Goal: Task Accomplishment & Management: Complete application form

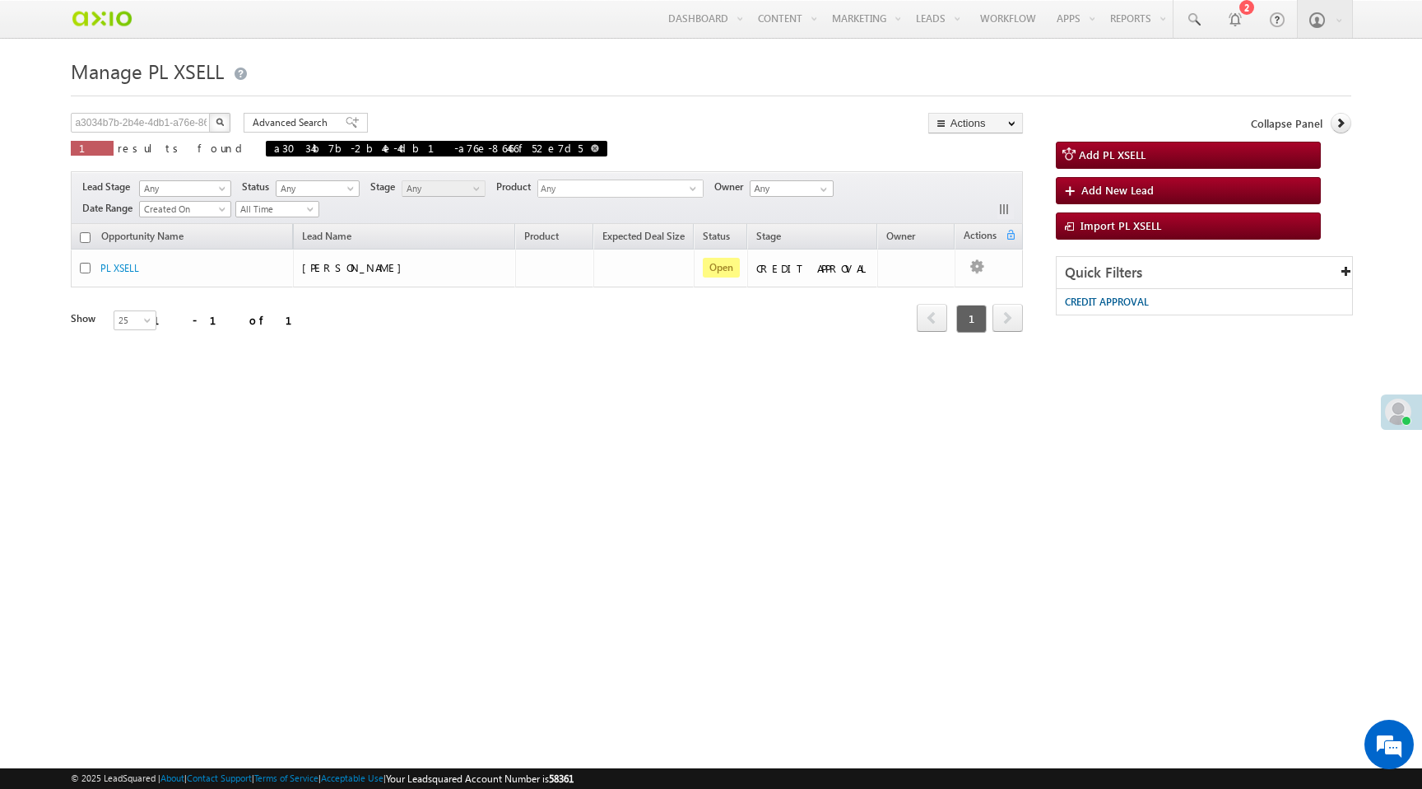
click at [591, 148] on span at bounding box center [595, 148] width 8 height 8
type input "Search PL XSELL"
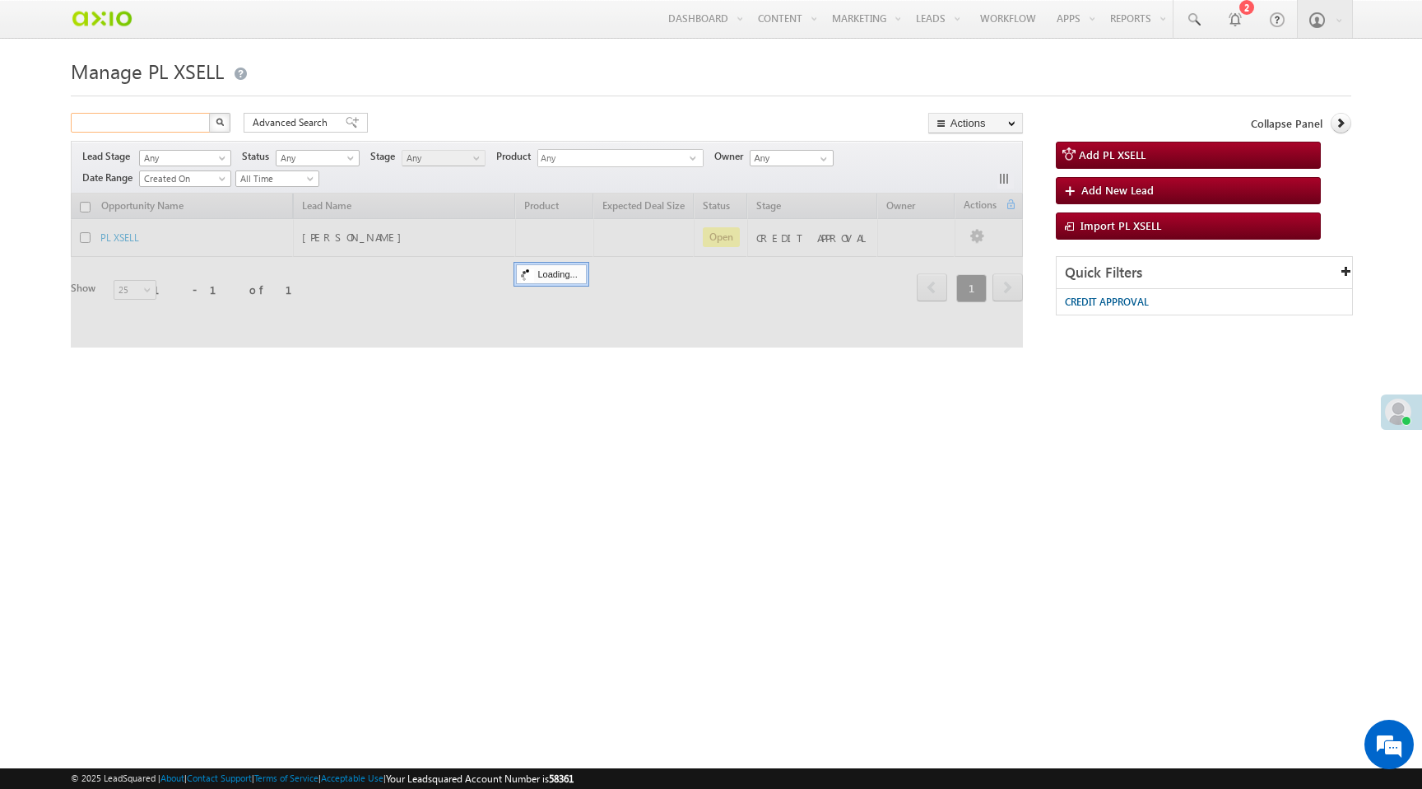
click at [160, 123] on input "text" at bounding box center [141, 123] width 141 height 20
paste input "5da40e30-9062-4aa4-8281-22b47bf71e32"
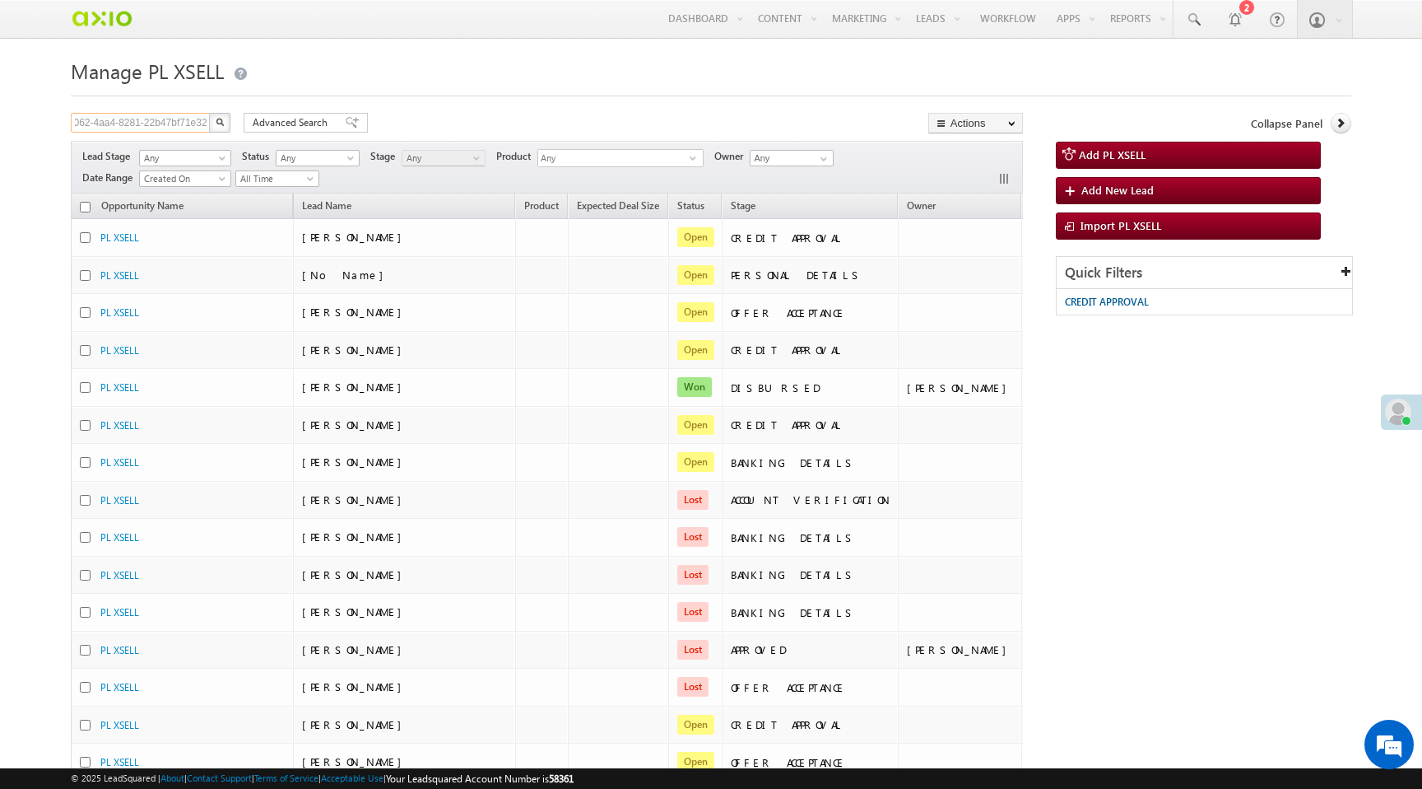
type input "5da40e30-9062-4aa4-8281-22b47bf71e32"
click at [218, 123] on img "button" at bounding box center [220, 122] width 8 height 8
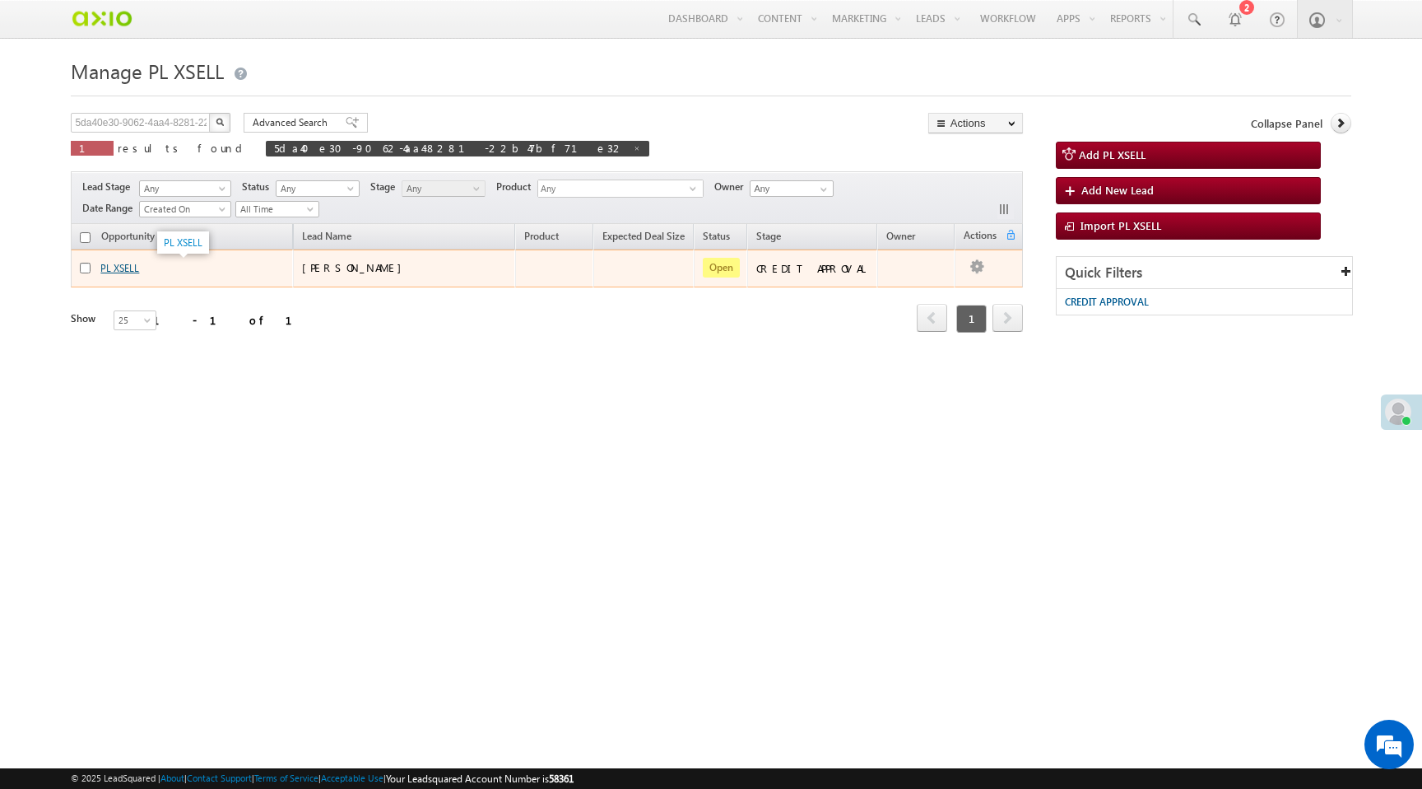
click at [131, 274] on link "PL XSELL" at bounding box center [119, 268] width 39 height 12
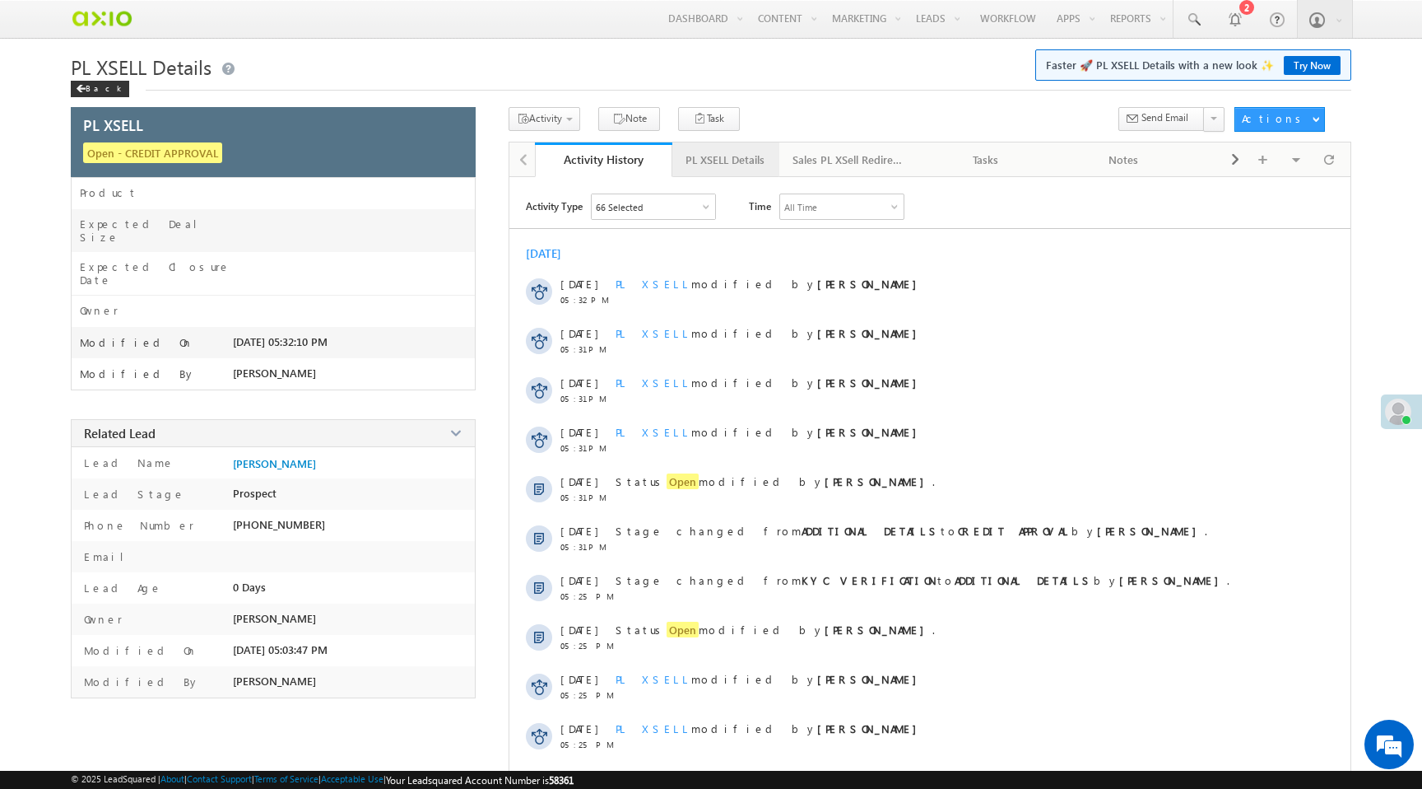
click at [723, 156] on div "PL XSELL Details" at bounding box center [725, 160] width 79 height 20
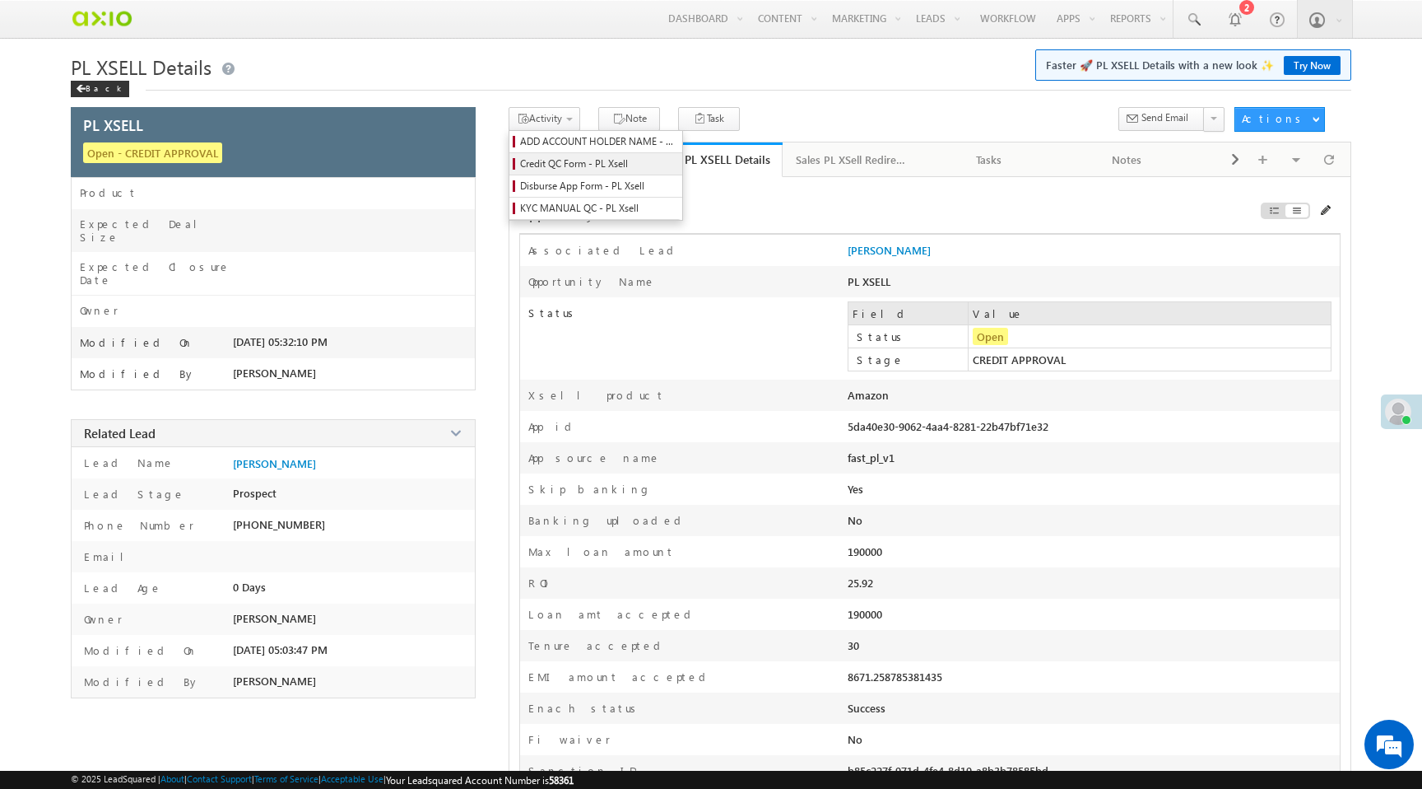
click at [569, 170] on span "Credit QC Form - PL Xsell" at bounding box center [598, 163] width 156 height 15
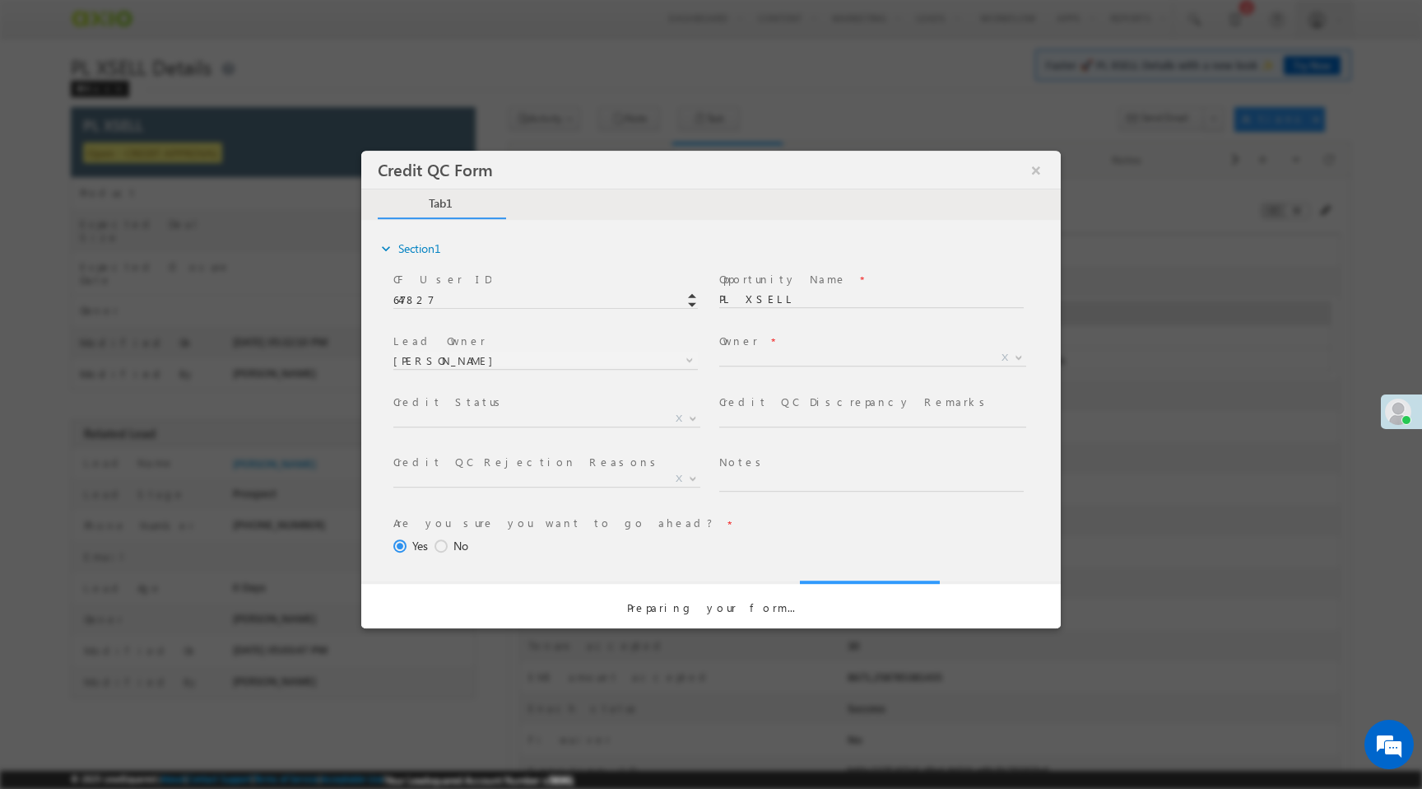
select select "50aed37f-b58e-11ec-8597-0681fe0b10f8"
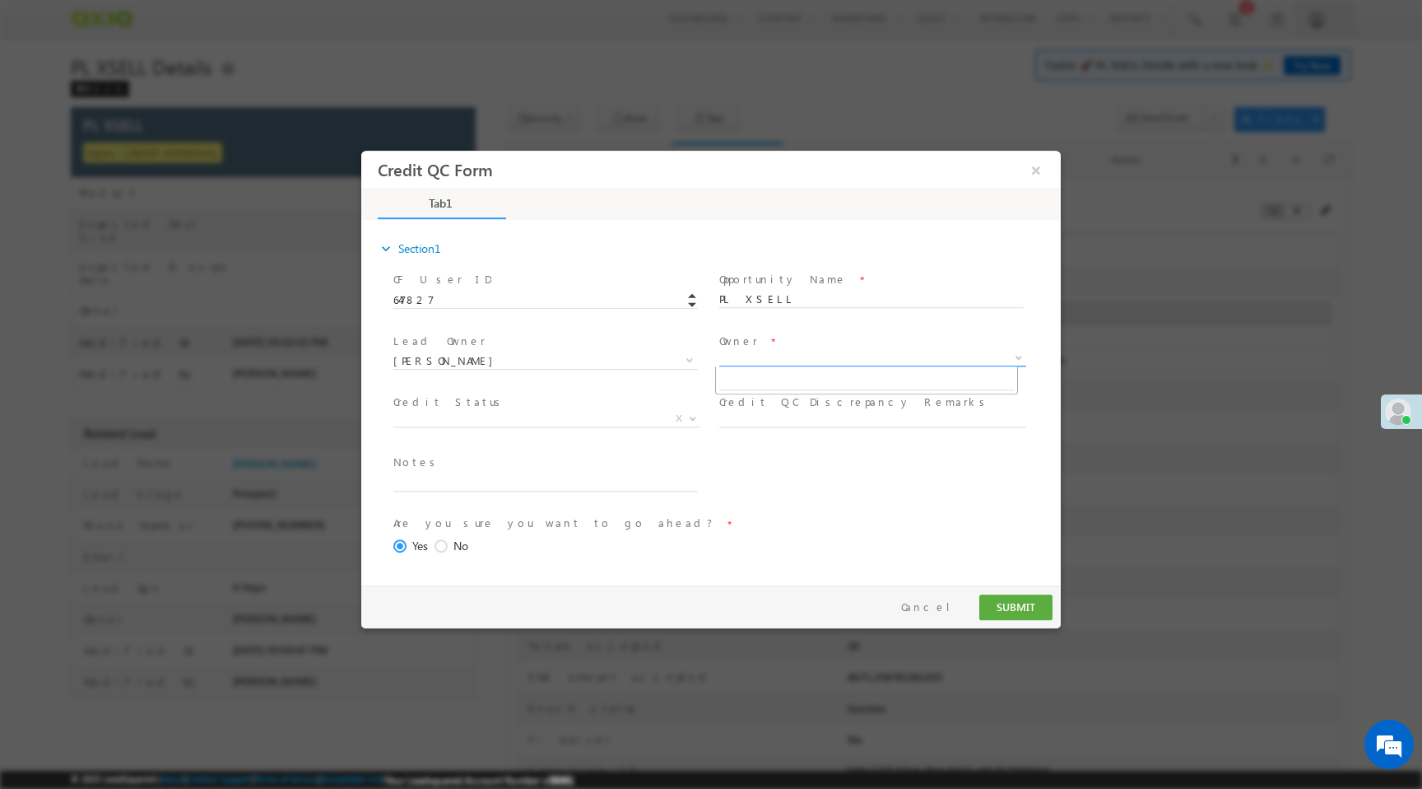
click at [752, 352] on span "X" at bounding box center [872, 358] width 307 height 16
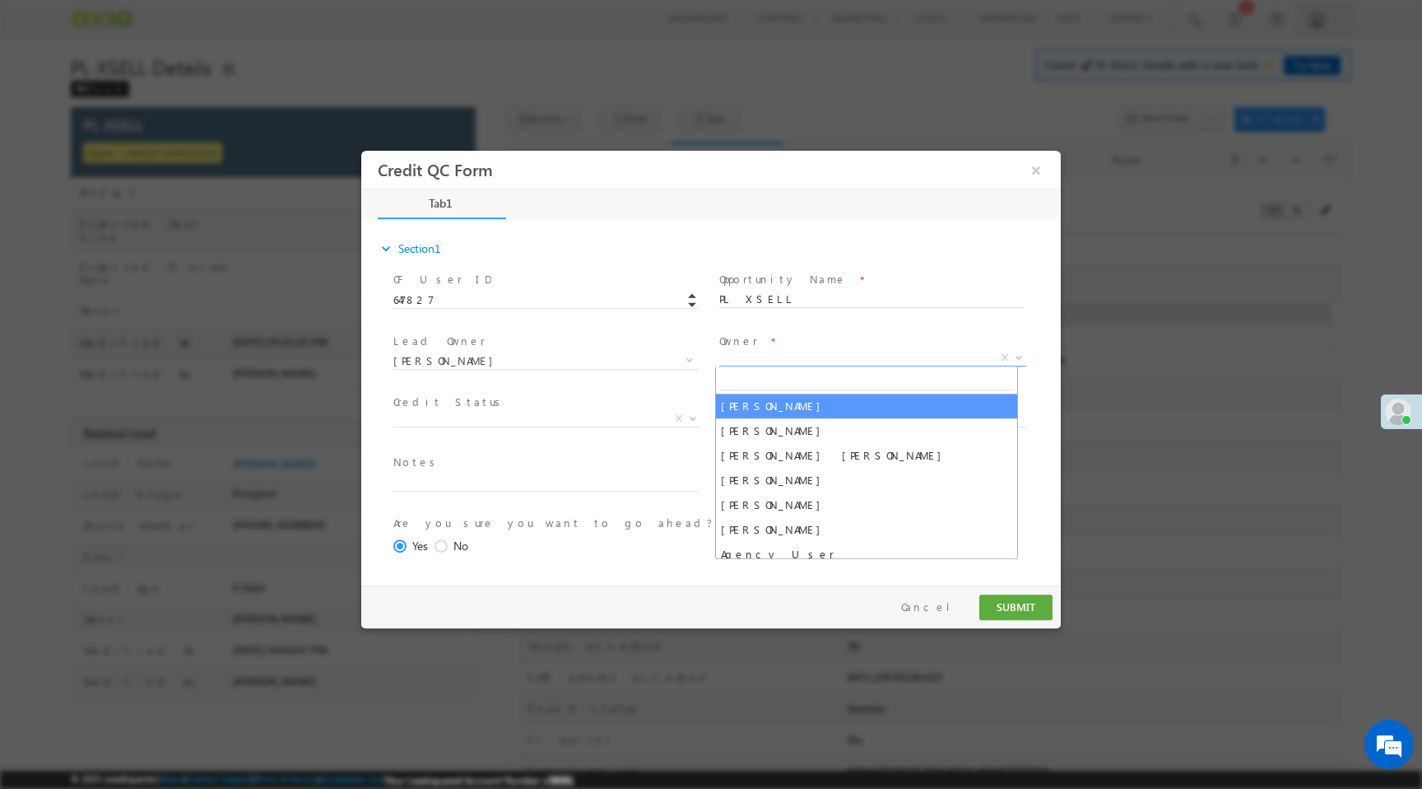
select select "65e28f60-3a0a-11ef-bbd2-0695f51e8b4b"
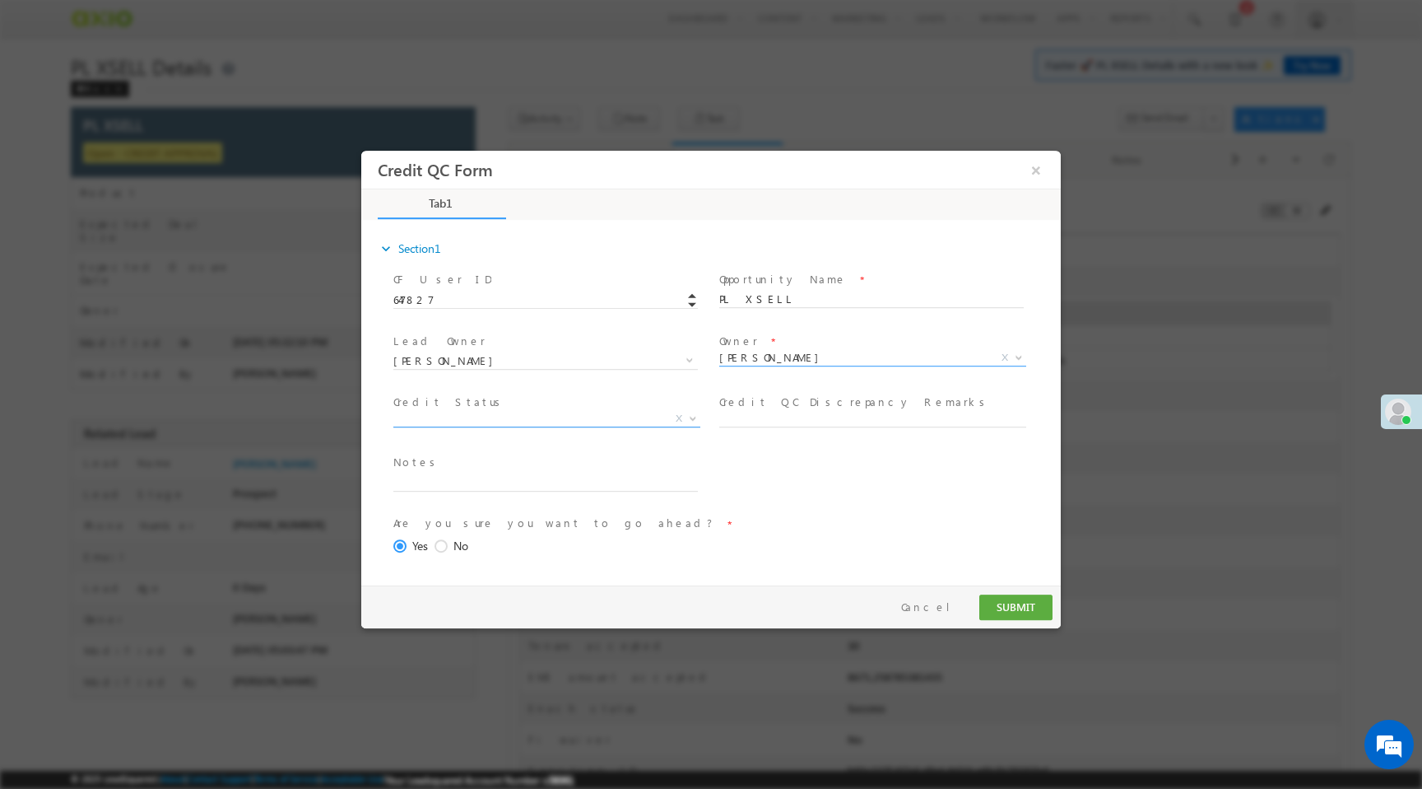
click at [630, 417] on span "X" at bounding box center [546, 419] width 307 height 16
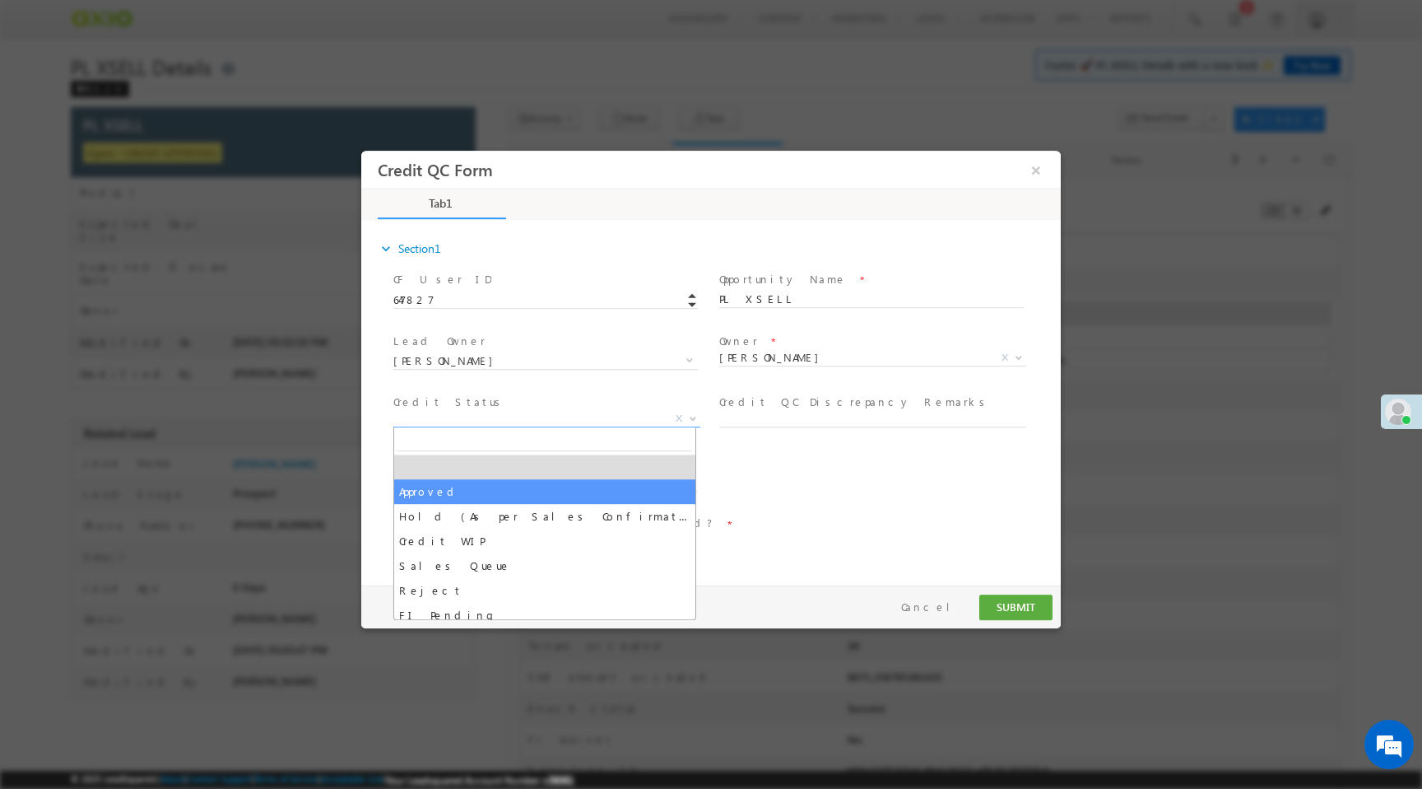
select select "Approved"
select select "NA"
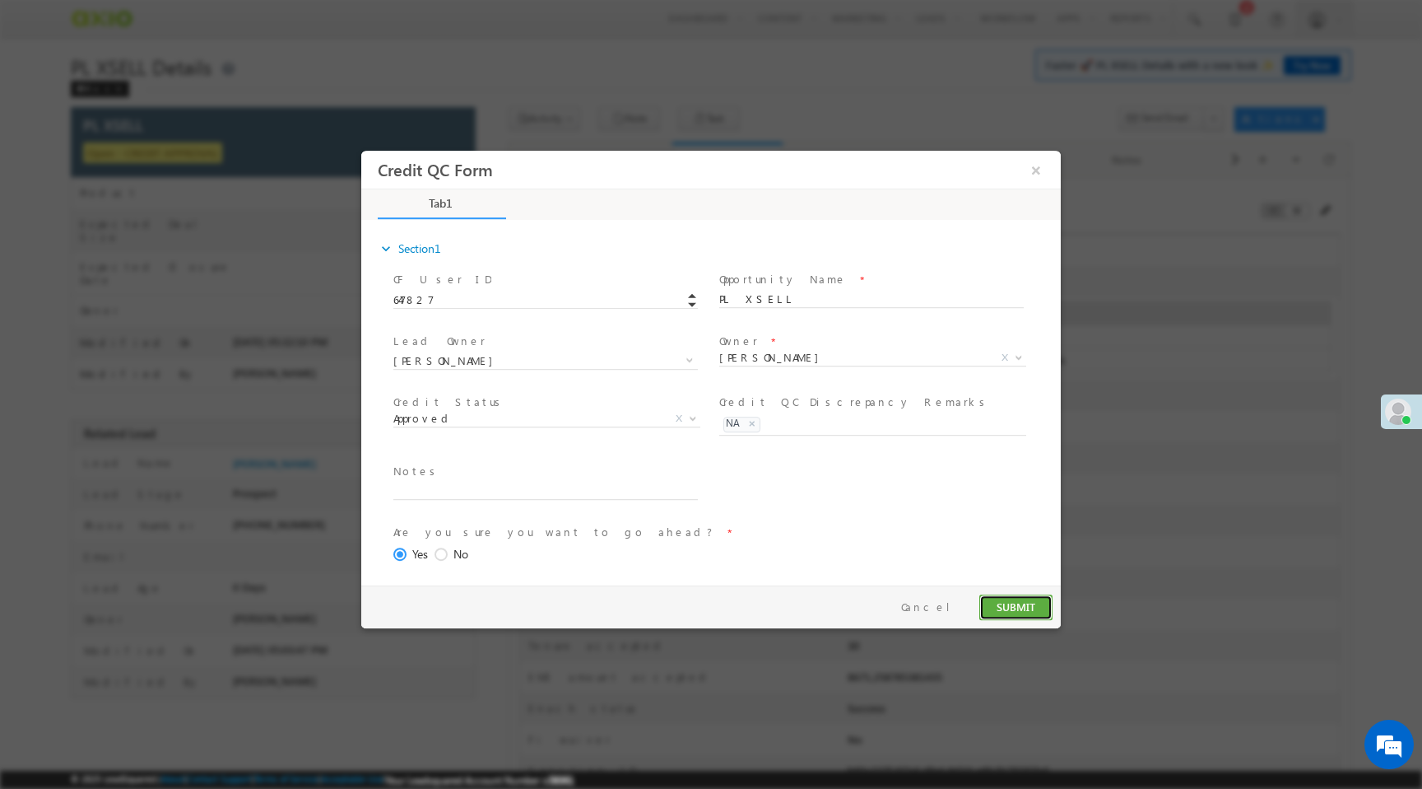
click at [1000, 606] on button "SUBMIT" at bounding box center [1016, 607] width 73 height 26
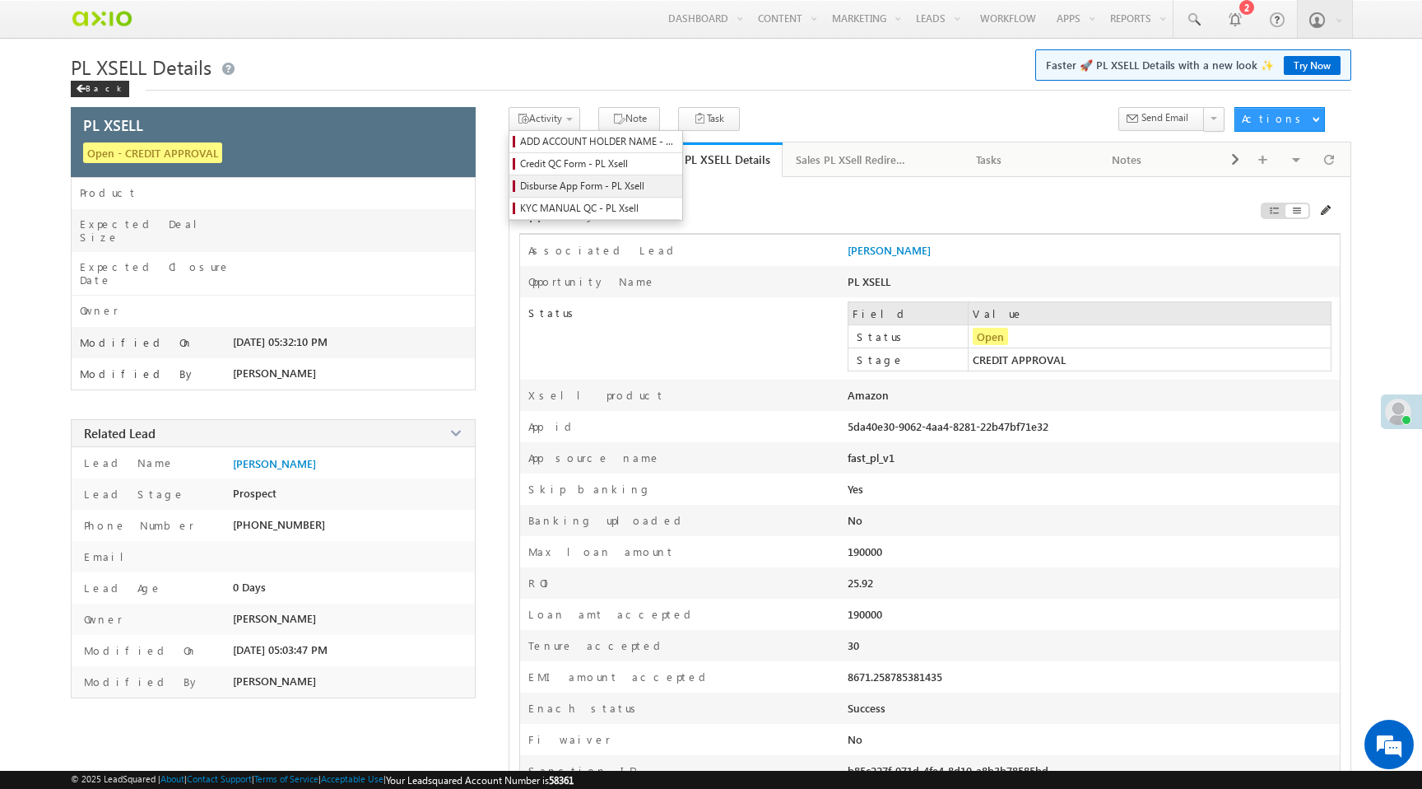
click at [556, 192] on span "Disburse App Form - PL Xsell" at bounding box center [598, 186] width 156 height 15
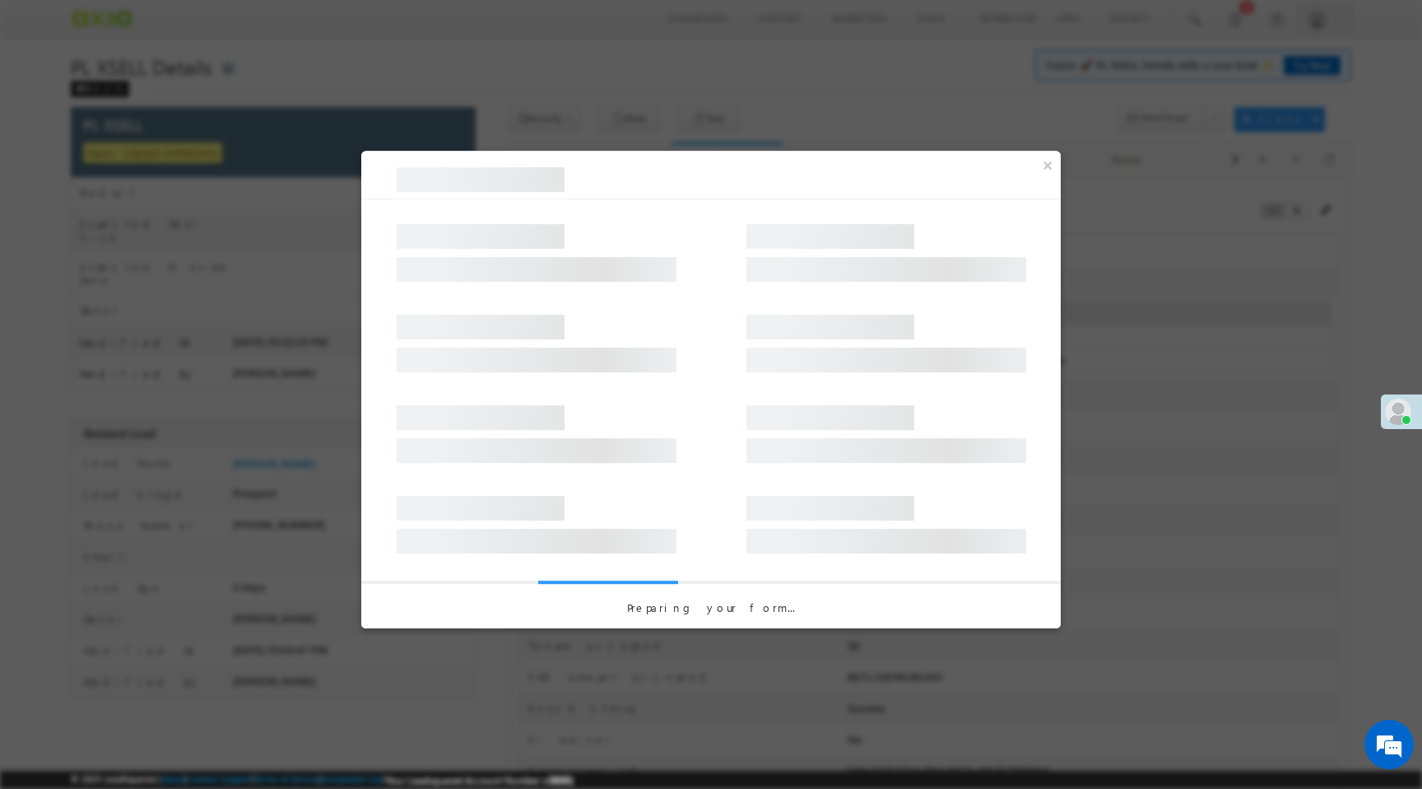
select select "PL XSell Disbursement Initiated"
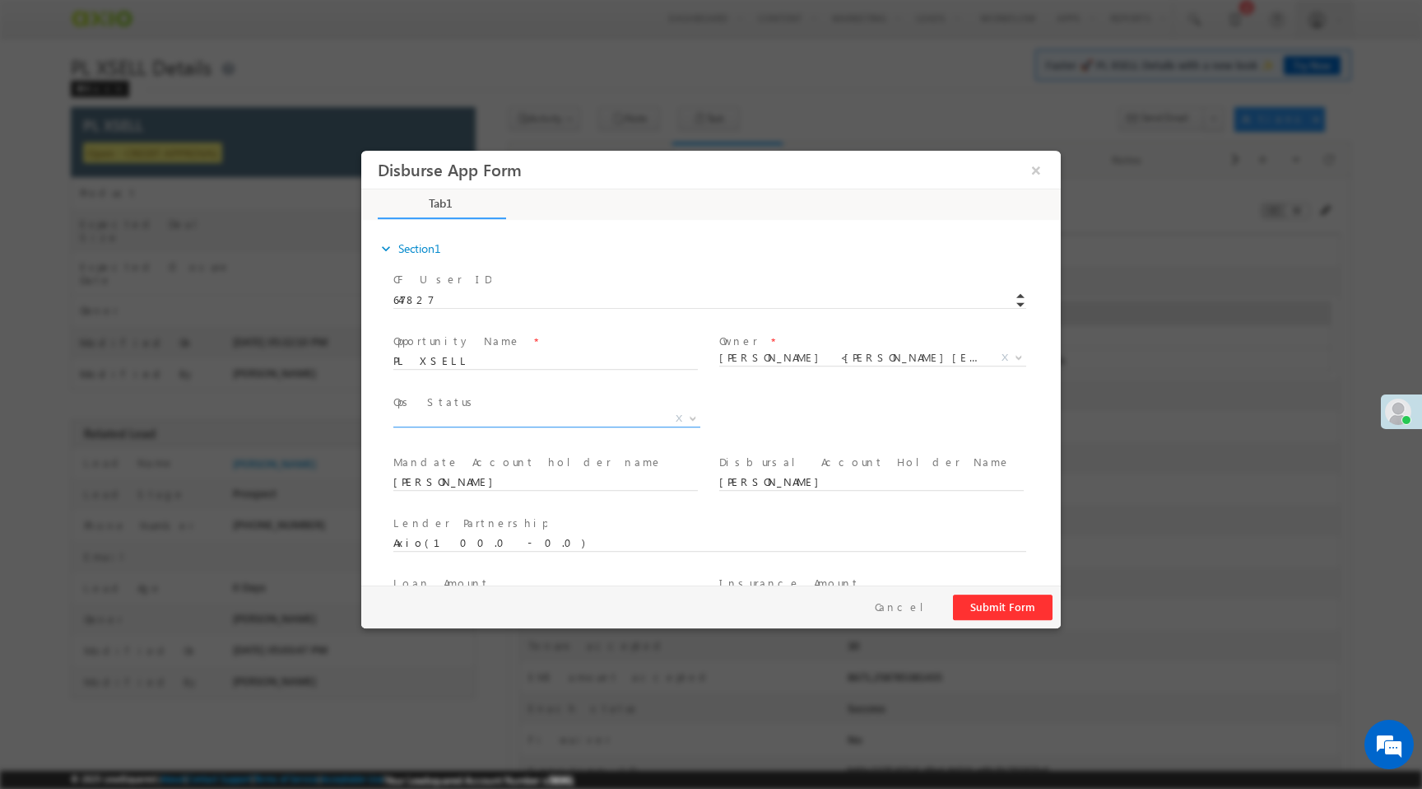
click at [609, 421] on span "X" at bounding box center [546, 419] width 307 height 16
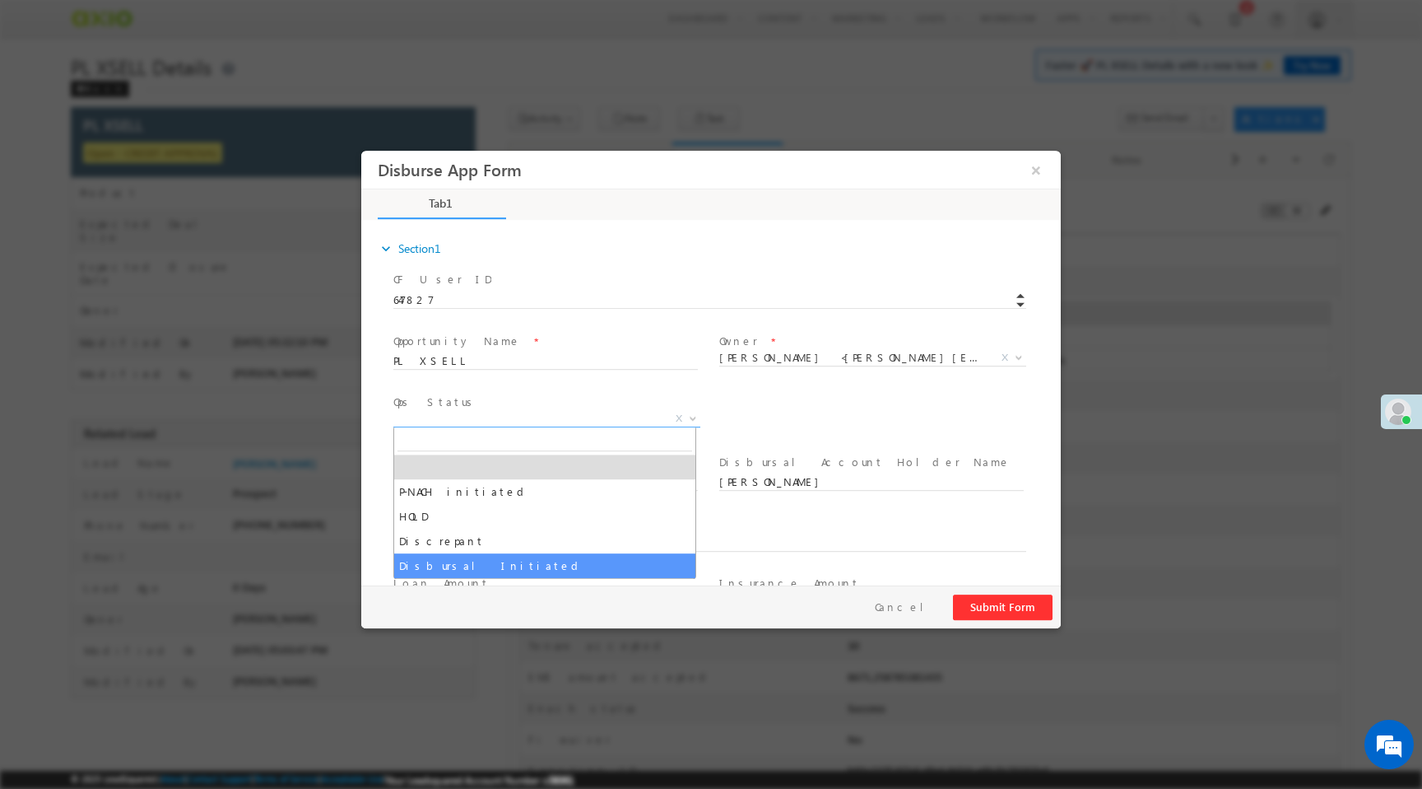
select select "Disbursal Initiated"
select select "NA"
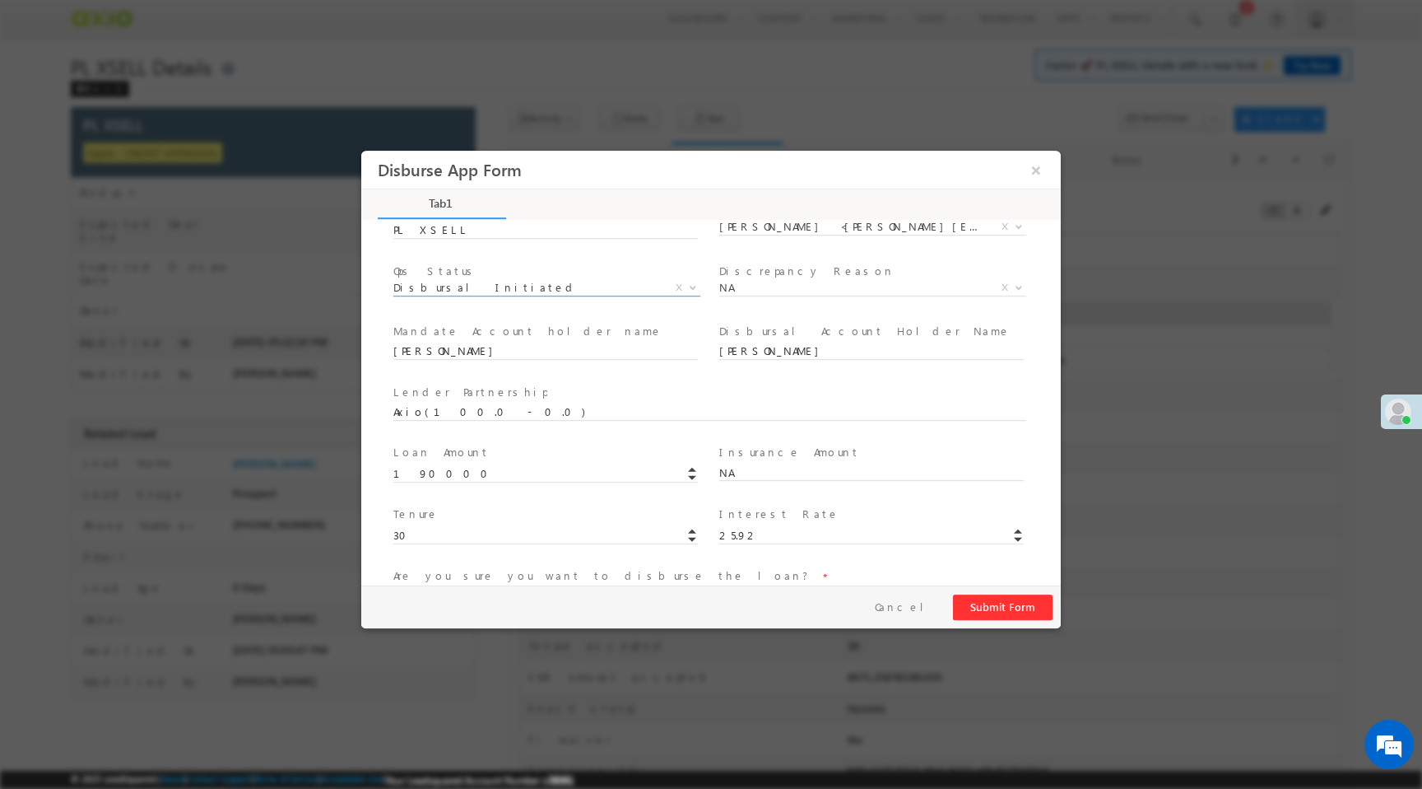
scroll to position [243, 0]
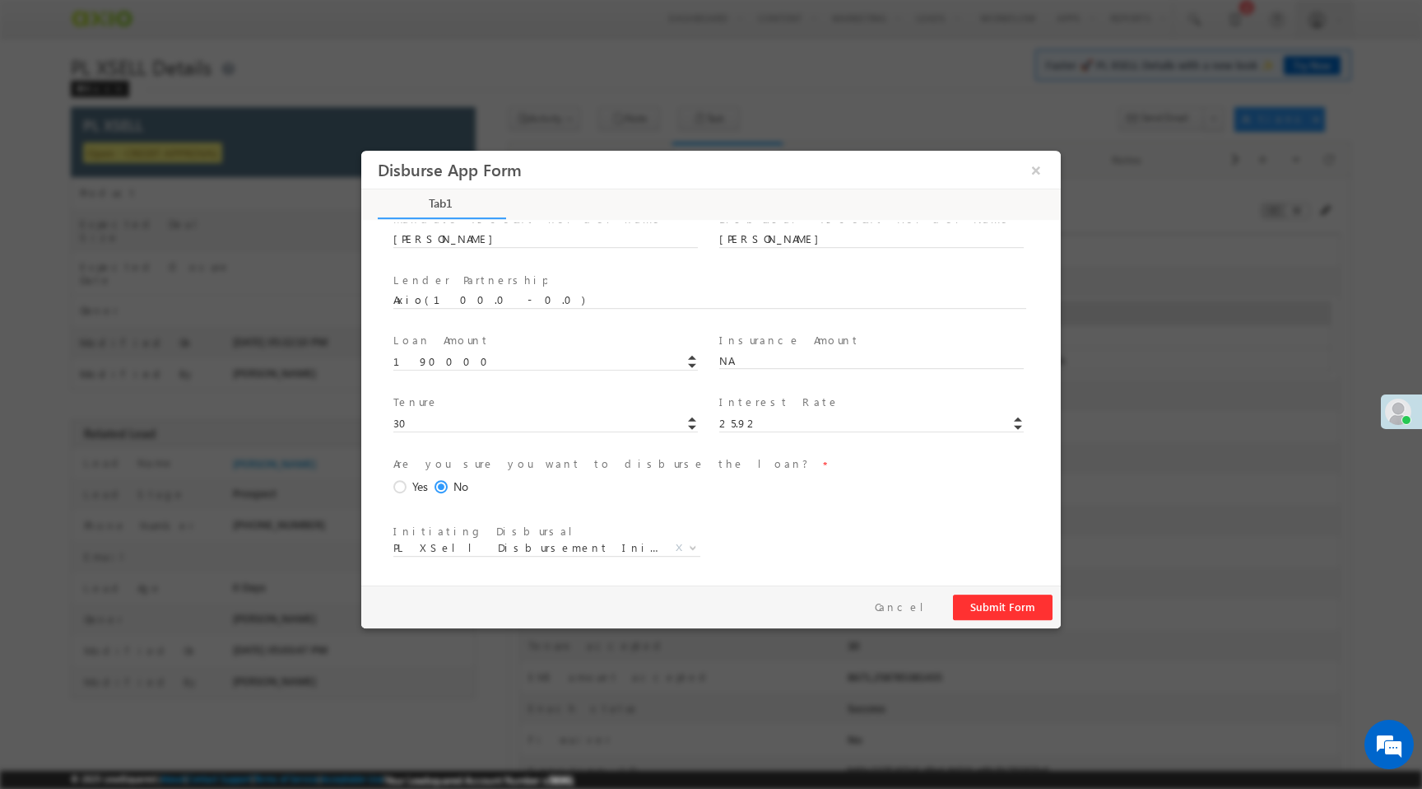
click at [414, 487] on span "Yes" at bounding box center [420, 486] width 16 height 17
click at [361, 151] on input "Yes" at bounding box center [361, 151] width 0 height 0
click at [980, 605] on button "Submit Form" at bounding box center [1003, 607] width 100 height 26
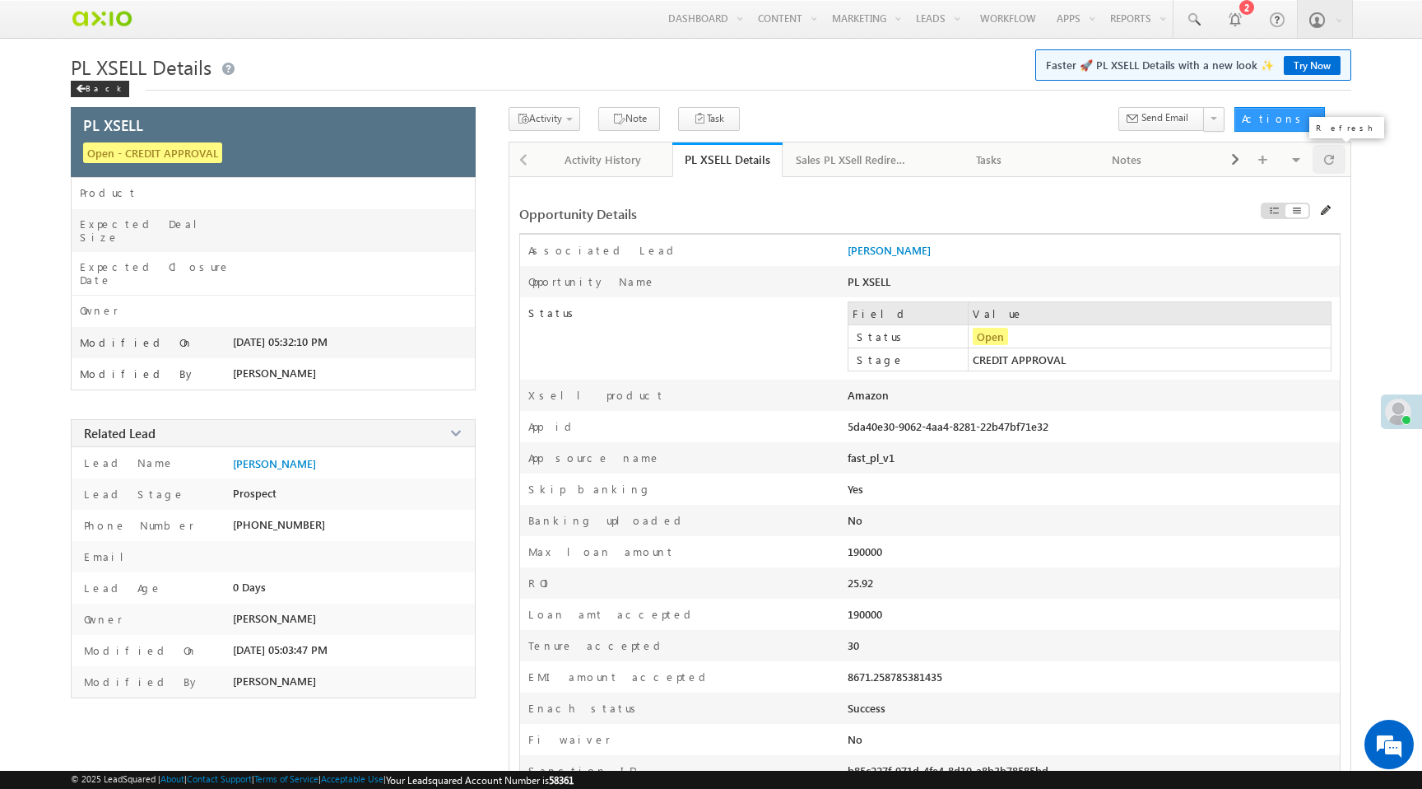
click at [1342, 163] on div at bounding box center [1329, 159] width 33 height 29
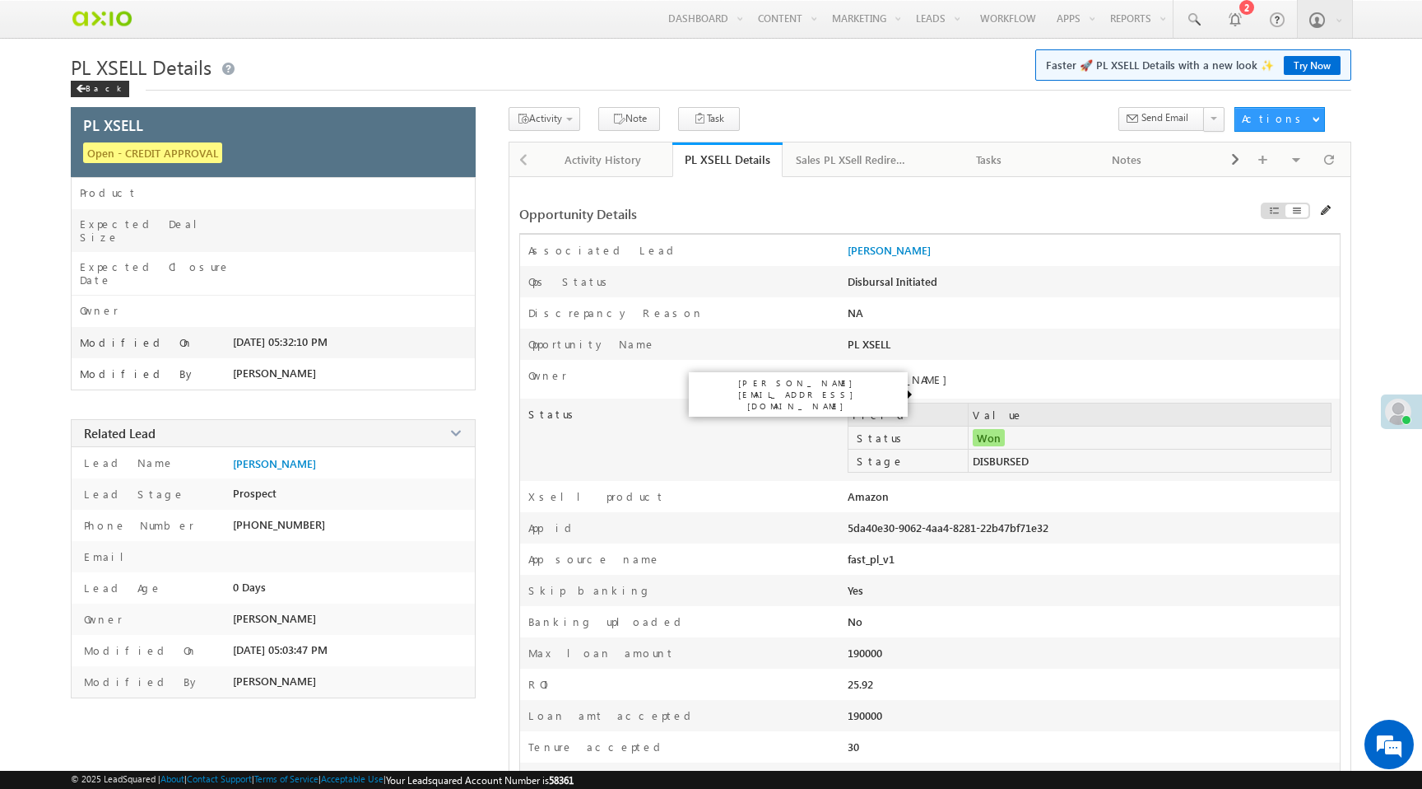
click at [914, 382] on div "[PERSON_NAME]" at bounding box center [991, 379] width 286 height 14
